Goal: Check status: Check status

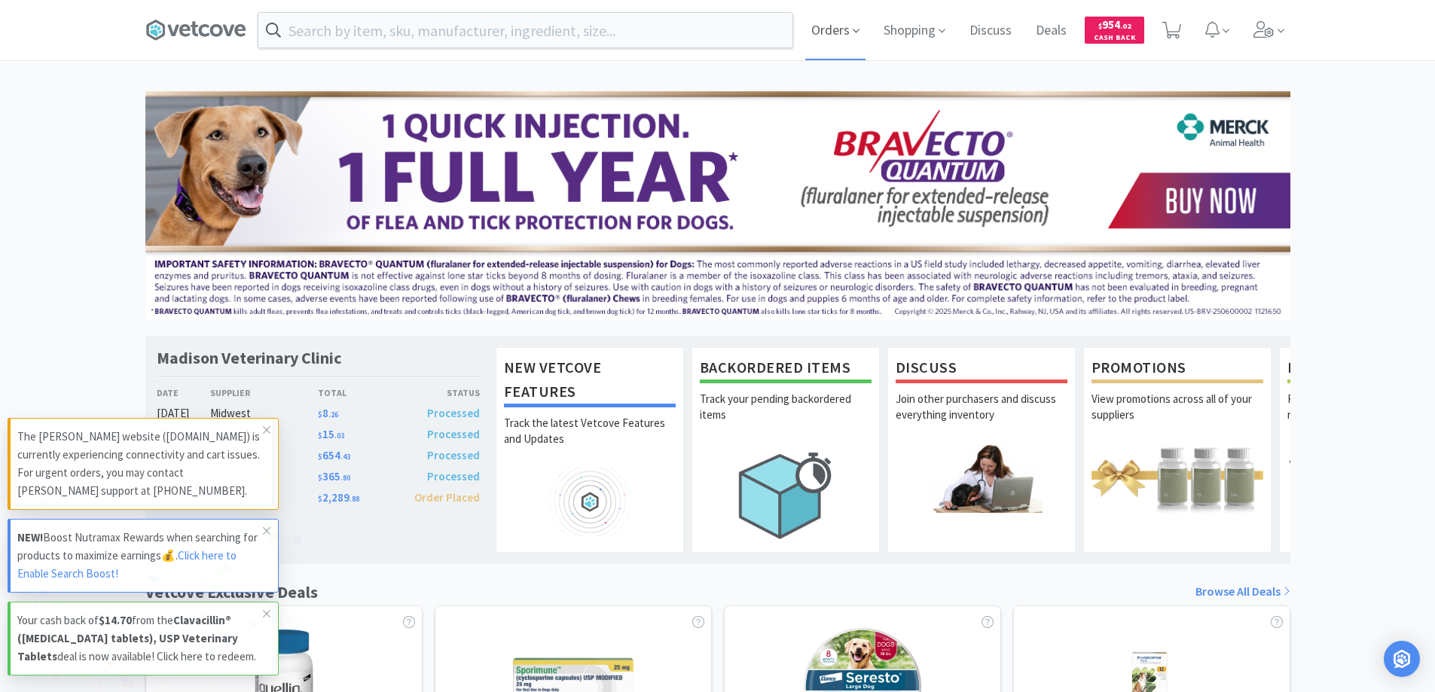
click at [824, 26] on span "Orders" at bounding box center [835, 30] width 60 height 60
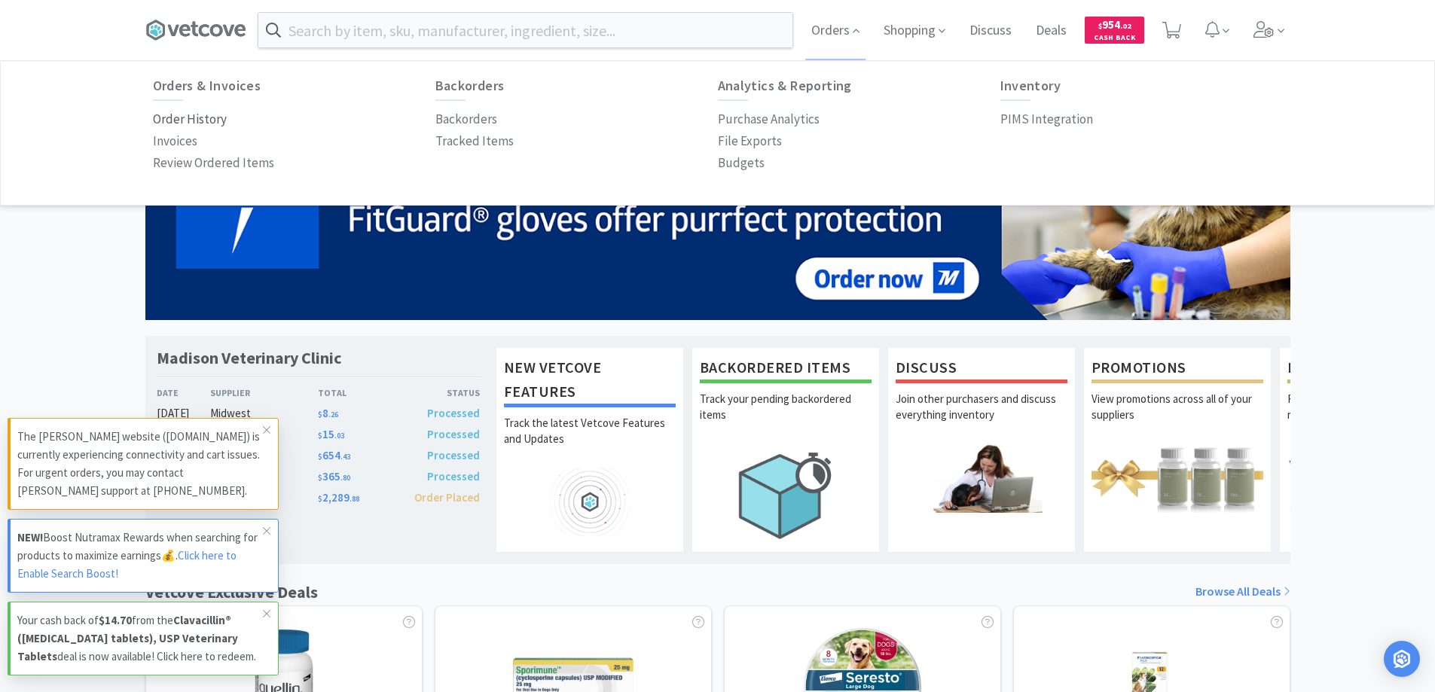
click at [206, 117] on p "Order History" at bounding box center [190, 119] width 74 height 20
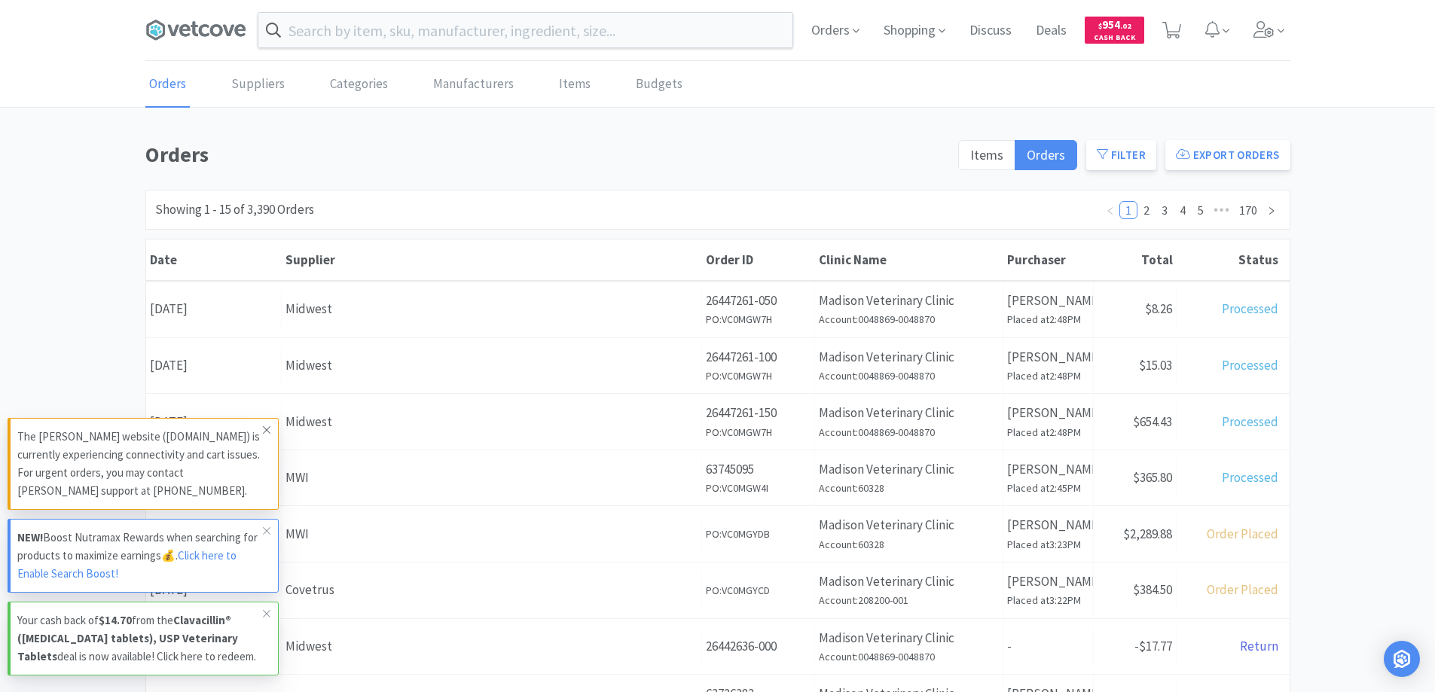
click at [266, 426] on icon at bounding box center [267, 430] width 8 height 8
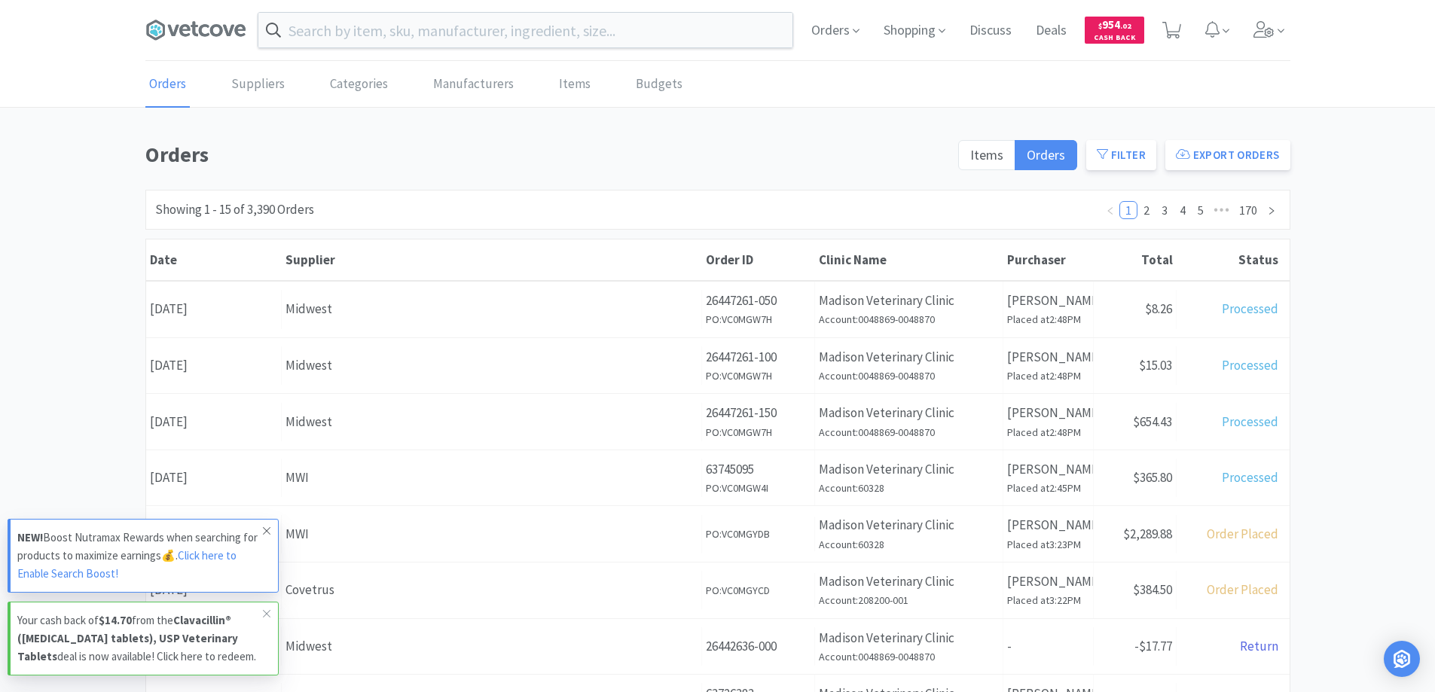
click at [264, 525] on icon at bounding box center [266, 531] width 9 height 12
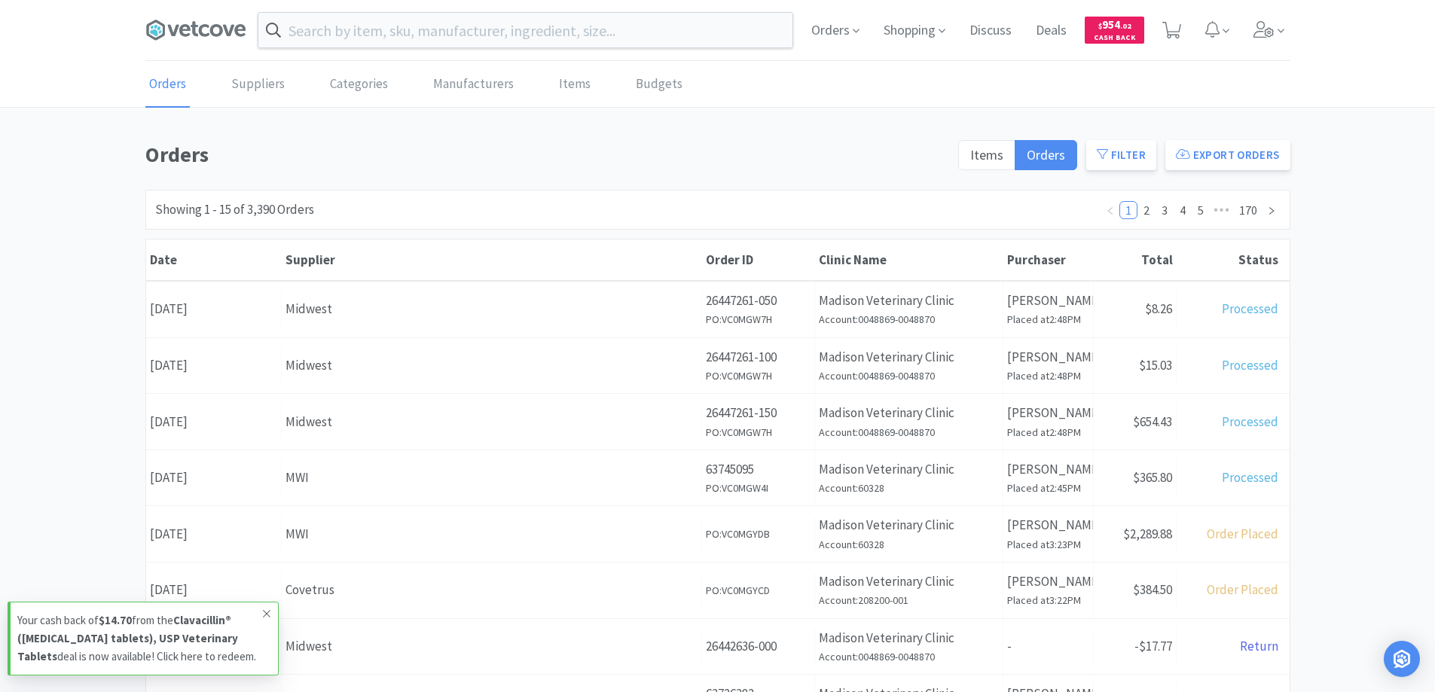
click at [267, 608] on icon at bounding box center [266, 614] width 9 height 12
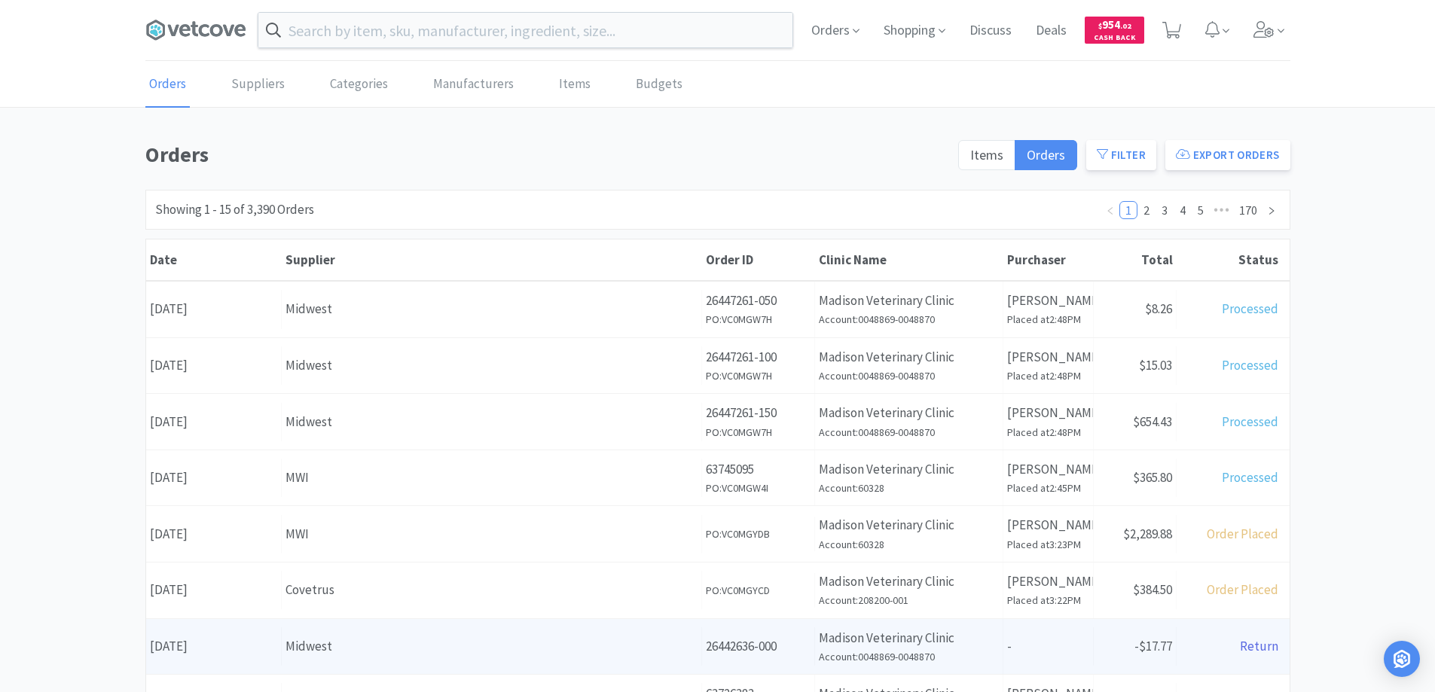
click at [468, 651] on div "Midwest" at bounding box center [492, 647] width 412 height 20
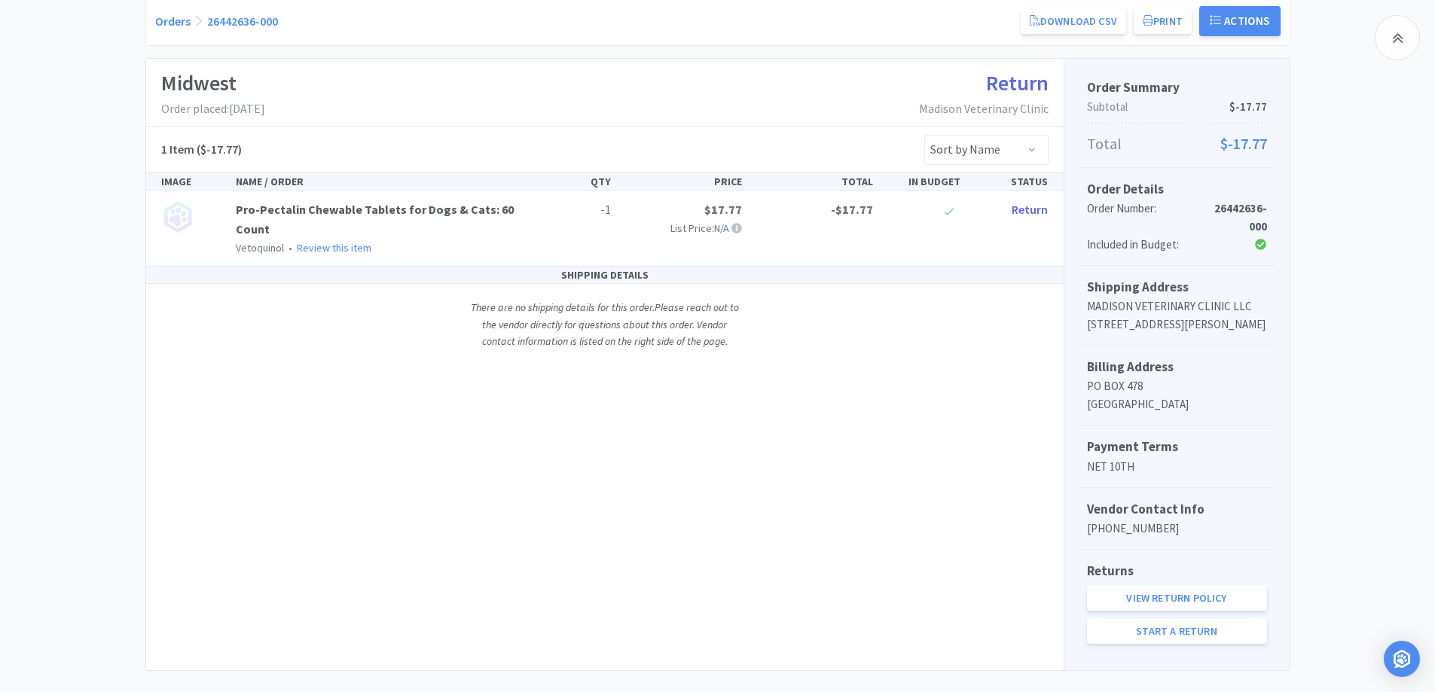
scroll to position [226, 0]
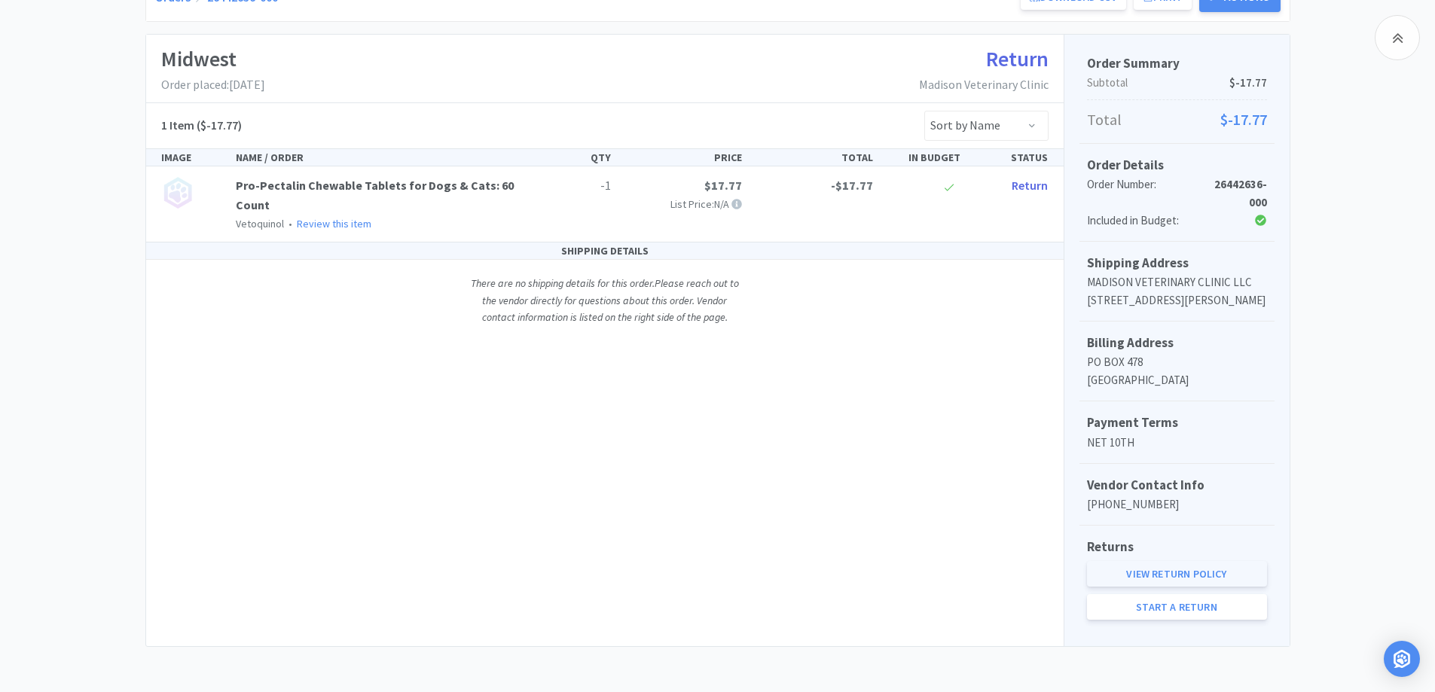
click at [1153, 579] on link "View Return Policy" at bounding box center [1177, 574] width 180 height 26
